Goal: Information Seeking & Learning: Learn about a topic

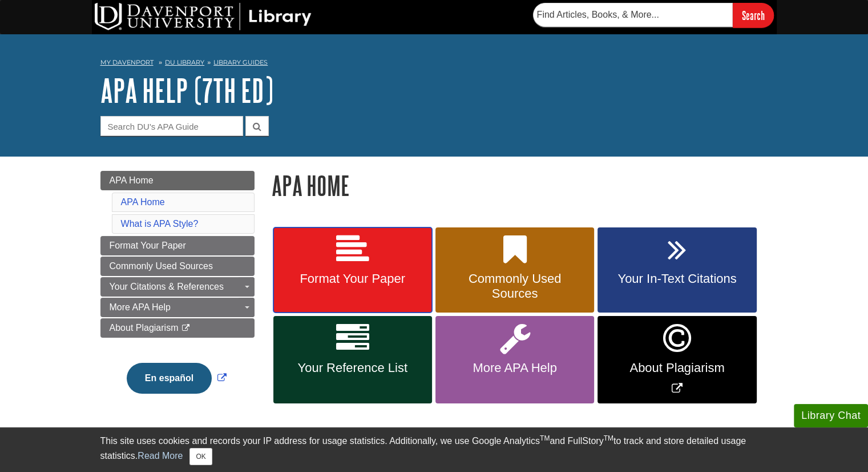
click at [405, 261] on link "Format Your Paper" at bounding box center [352, 270] width 159 height 86
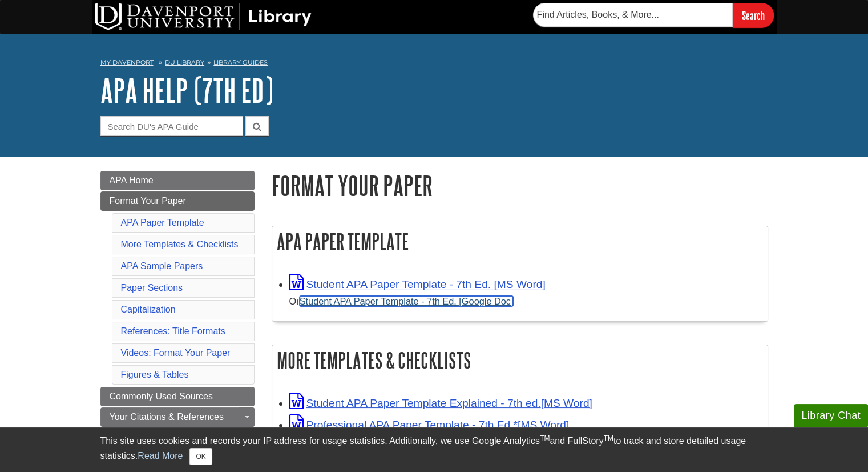
click at [386, 300] on link "Student APA Paper Template - 7th Ed. [Google Doc]" at bounding box center [407, 301] width 214 height 10
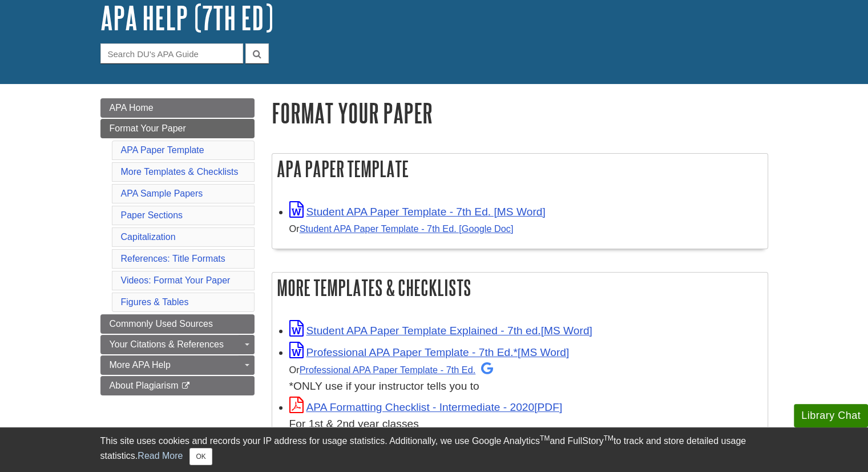
scroll to position [75, 0]
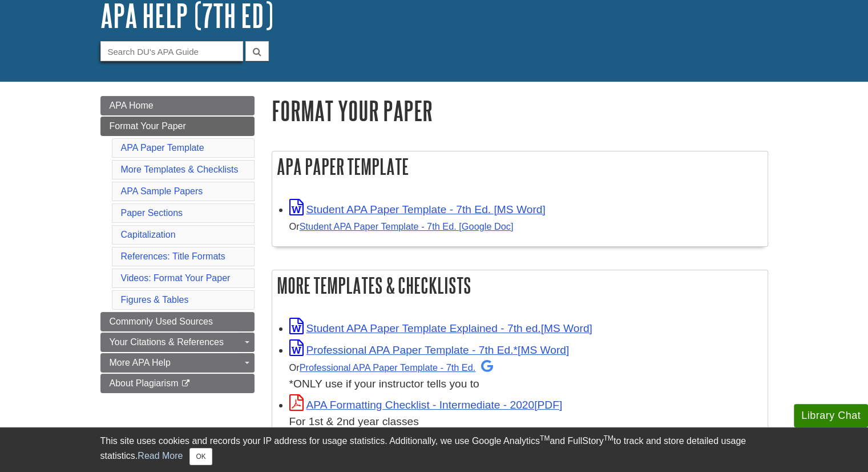
click at [170, 49] on input "Guide Search Terms" at bounding box center [171, 51] width 143 height 20
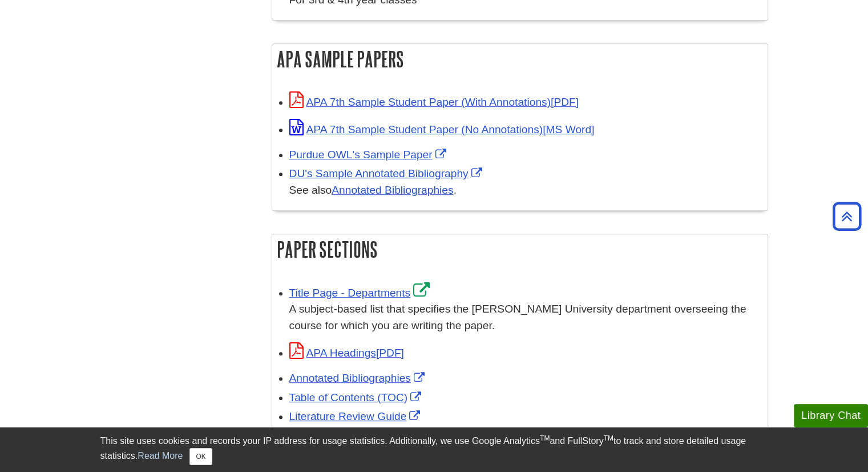
scroll to position [701, 0]
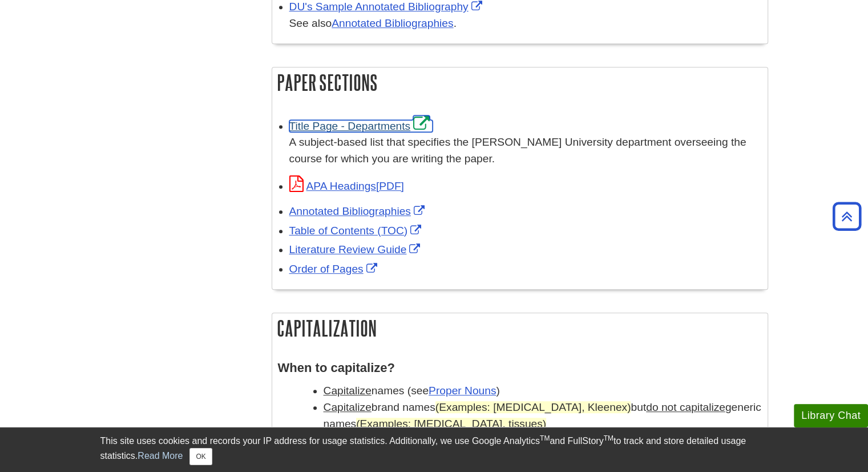
click at [338, 126] on link "Title Page - Departments" at bounding box center [361, 126] width 144 height 12
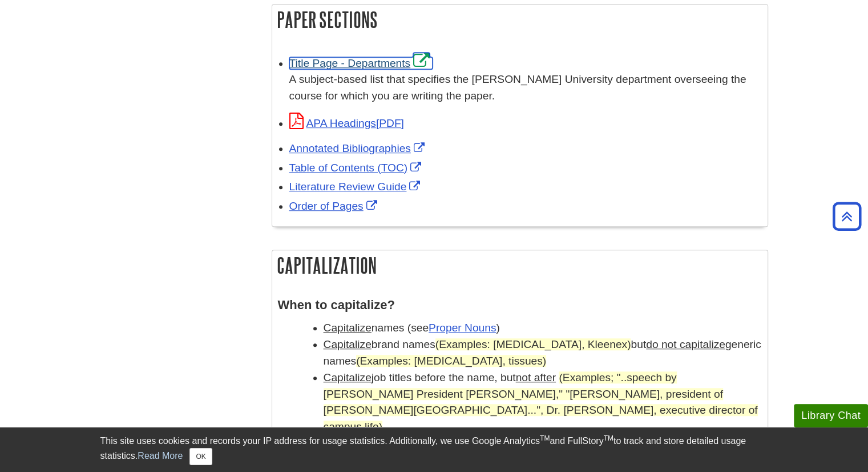
scroll to position [763, 0]
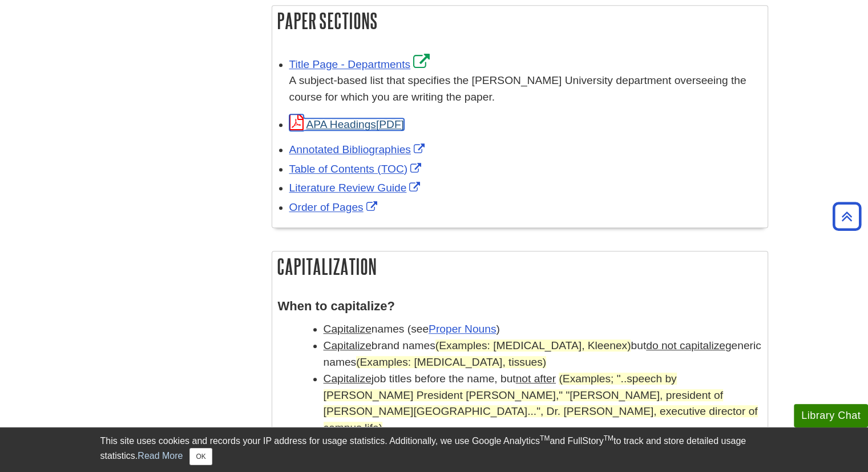
click at [342, 118] on link "APA Headings" at bounding box center [346, 124] width 115 height 12
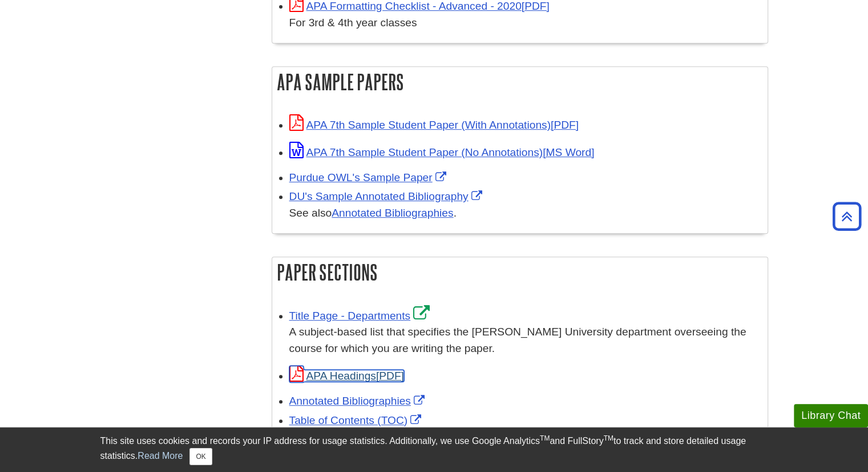
scroll to position [499, 0]
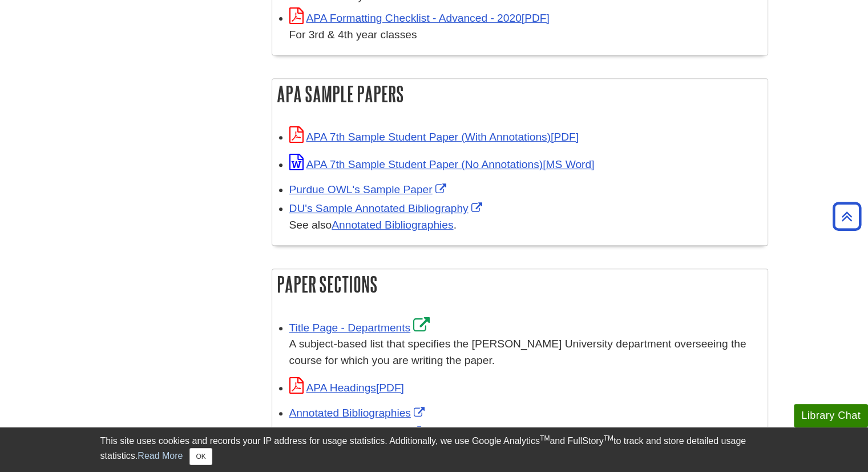
click at [392, 129] on div "APA 7th Sample Student Paper (With Annotations)" at bounding box center [525, 136] width 473 height 19
click at [392, 136] on link "APA 7th Sample Student Paper (With Annotations)" at bounding box center [433, 137] width 289 height 12
